Goal: Information Seeking & Learning: Learn about a topic

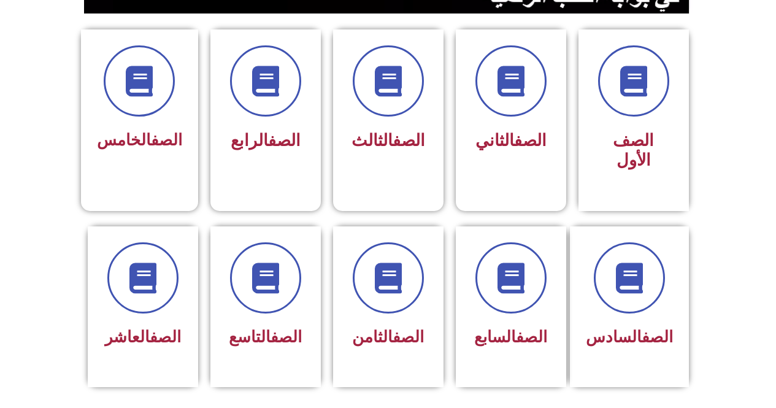
scroll to position [324, 0]
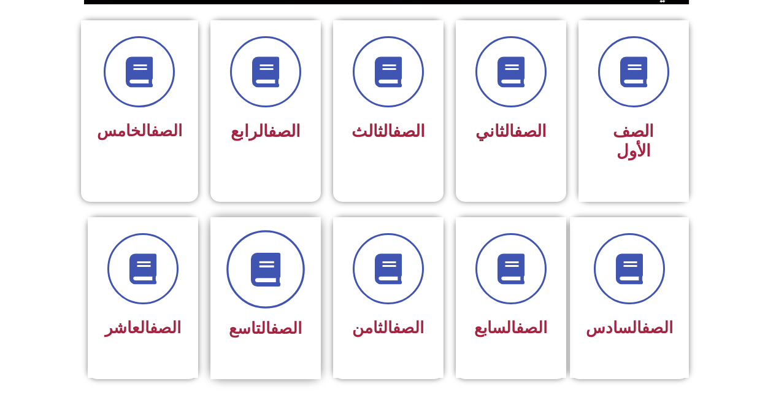
click at [242, 252] on span at bounding box center [265, 269] width 79 height 79
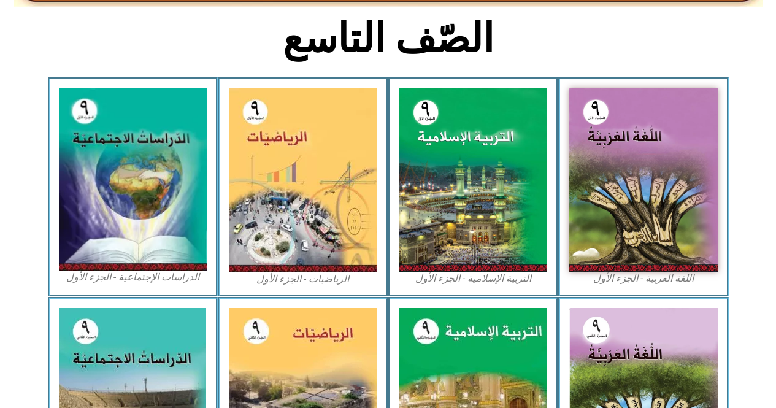
scroll to position [306, 0]
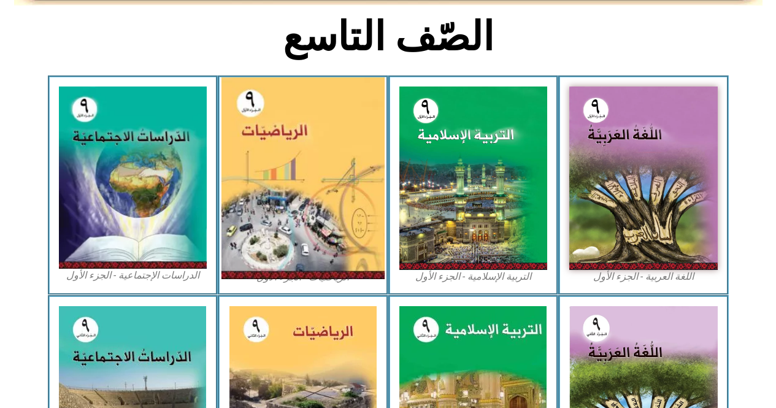
click at [242, 149] on img at bounding box center [302, 178] width 163 height 202
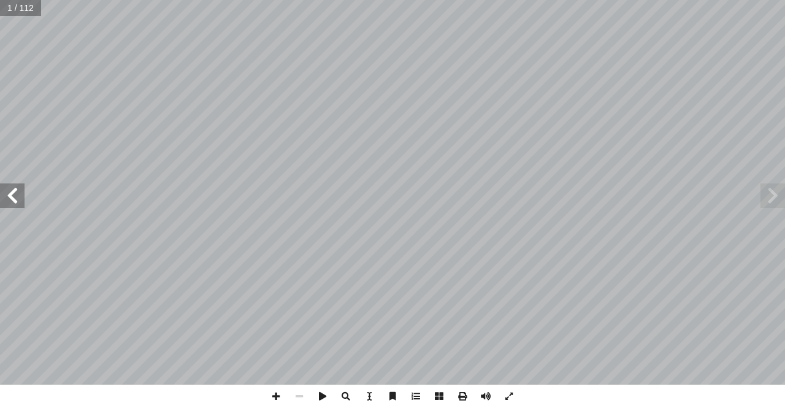
click at [6, 203] on span at bounding box center [12, 195] width 25 height 25
click at [7, 202] on span at bounding box center [12, 195] width 25 height 25
click at [8, 198] on span at bounding box center [12, 195] width 25 height 25
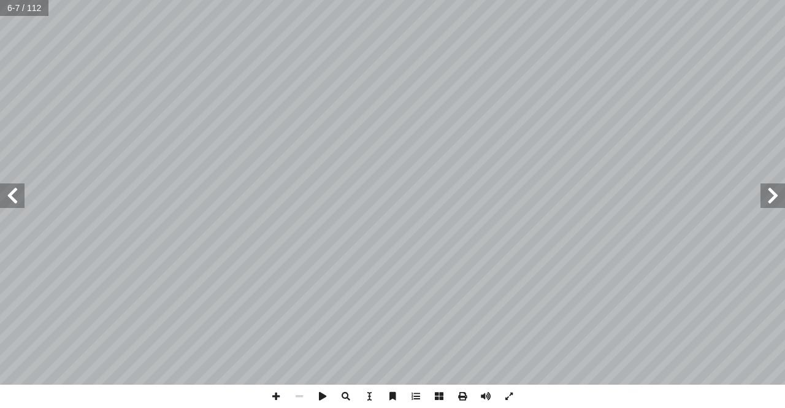
click at [8, 198] on span at bounding box center [12, 195] width 25 height 25
click at [771, 193] on span at bounding box center [773, 195] width 25 height 25
click at [15, 202] on span at bounding box center [12, 195] width 25 height 25
click at [274, 399] on span at bounding box center [275, 396] width 23 height 23
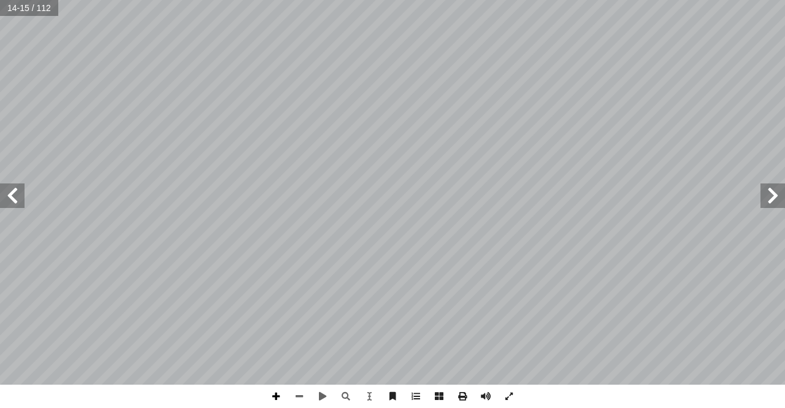
click at [274, 399] on span at bounding box center [275, 396] width 23 height 23
click at [298, 398] on span at bounding box center [299, 396] width 23 height 23
click at [364, 112] on html "الصفحة الرئيسية الصف الأول الصف الثاني الصف الثالث الصف الرابع الصف الخامس الصف…" at bounding box center [392, 56] width 785 height 112
click at [278, 392] on span at bounding box center [275, 396] width 23 height 23
click at [16, 204] on span at bounding box center [12, 195] width 25 height 25
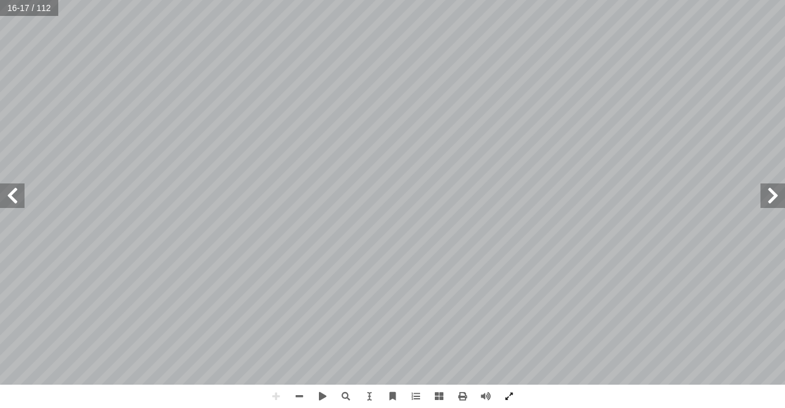
click at [208, 112] on html "الصفحة الرئيسية الصف الأول الصف الثاني الصف الثالث الصف الرابع الصف الخامس الصف…" at bounding box center [392, 56] width 785 height 112
click at [783, 199] on div "12 بسط صورة: أ ا اتج ب ّ لن � يجاد إ ل� ُ ل ِ م ْ ك أ � :) ٥ ط ( � نش = ـــــــ…" at bounding box center [392, 192] width 785 height 385
click at [780, 195] on span at bounding box center [773, 195] width 25 height 25
click at [299, 394] on span at bounding box center [299, 396] width 23 height 23
